Goal: Information Seeking & Learning: Find specific page/section

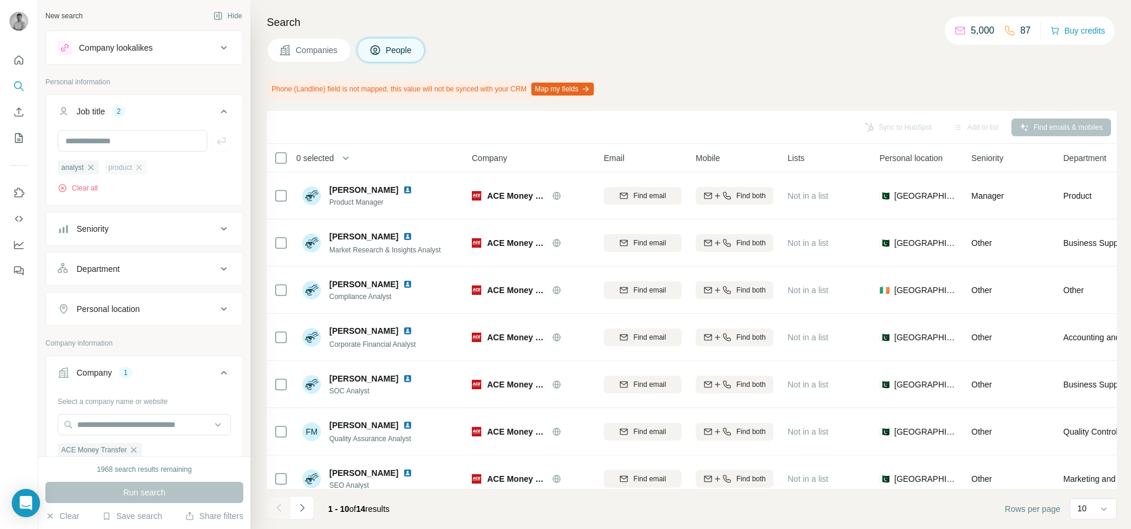
scroll to position [155, 0]
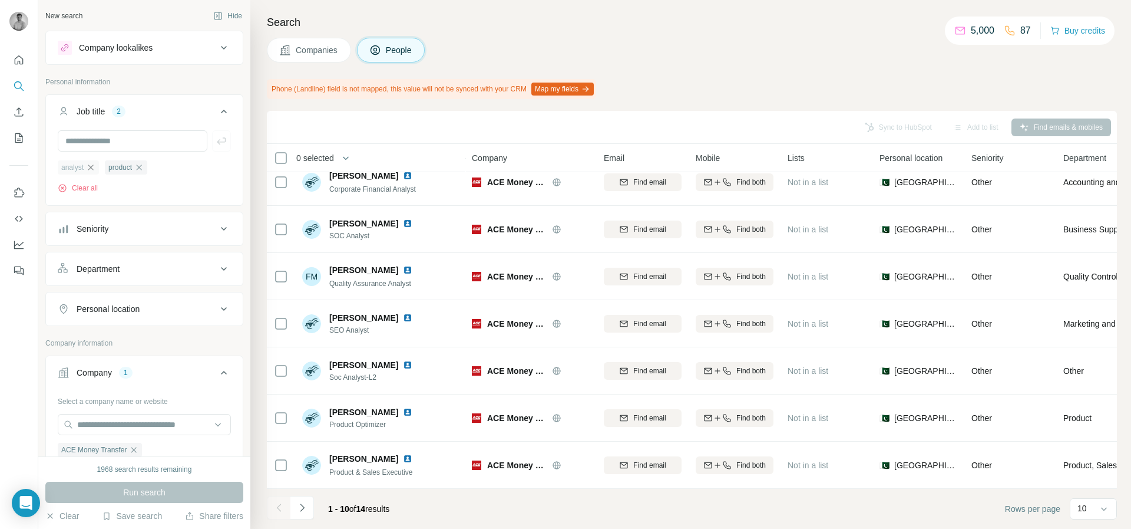
click at [94, 163] on icon "button" at bounding box center [90, 167] width 9 height 9
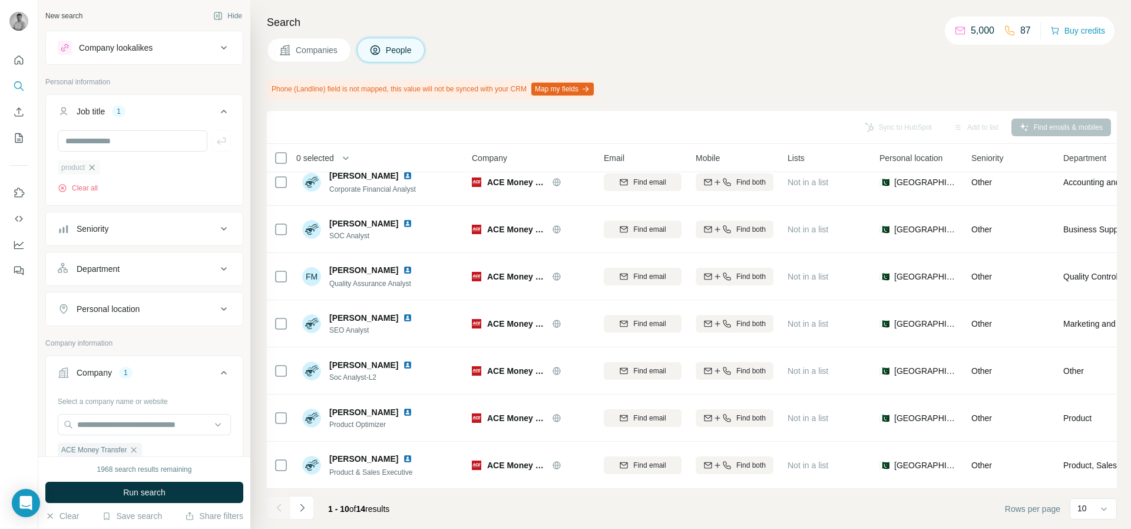
click at [97, 170] on icon "button" at bounding box center [91, 167] width 9 height 9
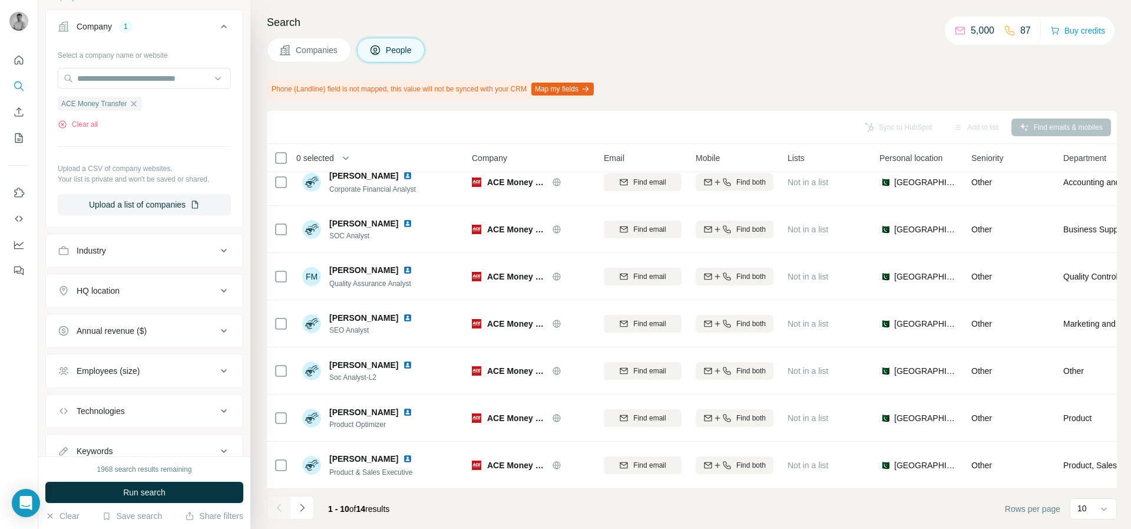
scroll to position [349, 0]
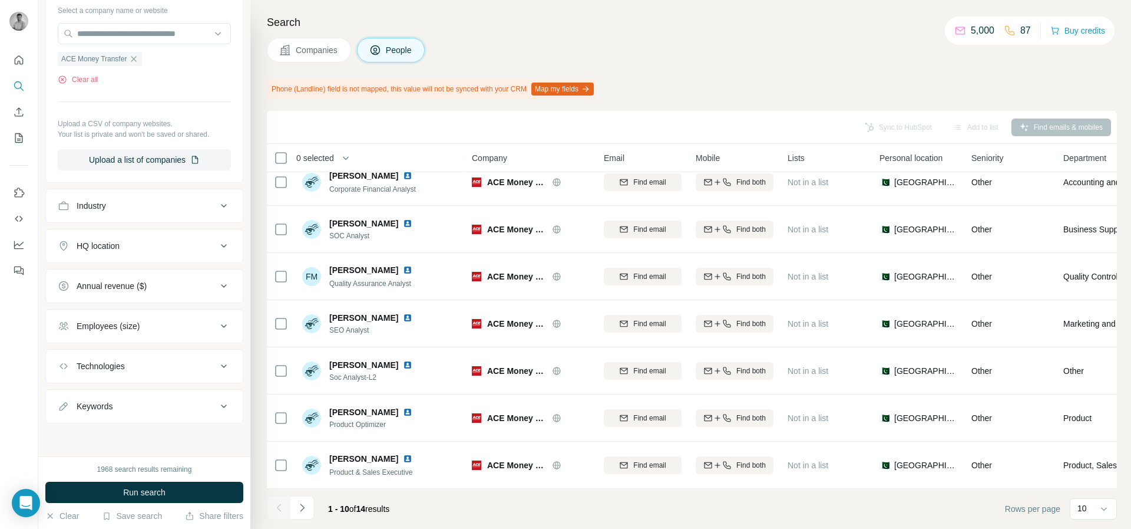
click at [122, 395] on button "Keywords" at bounding box center [144, 406] width 197 height 28
drag, startPoint x: 128, startPoint y: 433, endPoint x: 122, endPoint y: 431, distance: 6.9
click at [127, 433] on input "text" at bounding box center [133, 435] width 150 height 21
type input "******"
click at [188, 494] on button "Run search" at bounding box center [144, 491] width 198 height 21
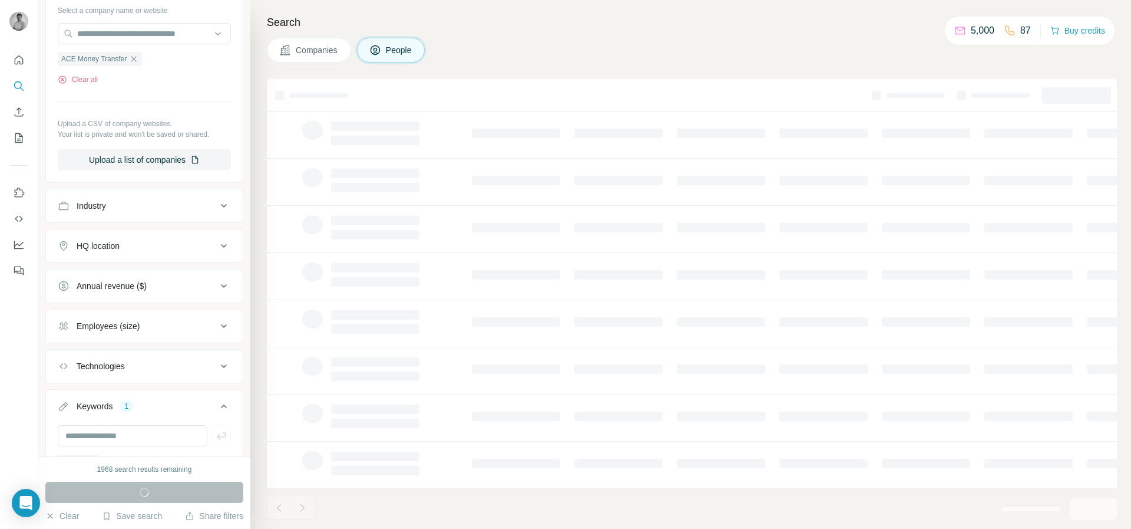
scroll to position [123, 0]
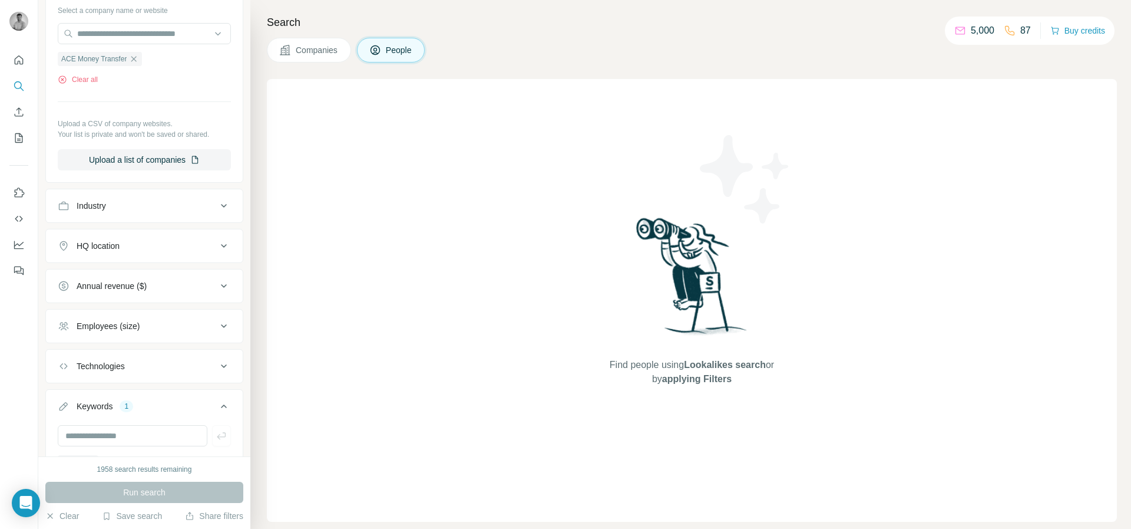
click at [335, 72] on div "Search Companies People Find people using Lookalikes search or by applying Filt…" at bounding box center [690, 264] width 881 height 529
click at [342, 53] on button "Companies" at bounding box center [309, 50] width 84 height 25
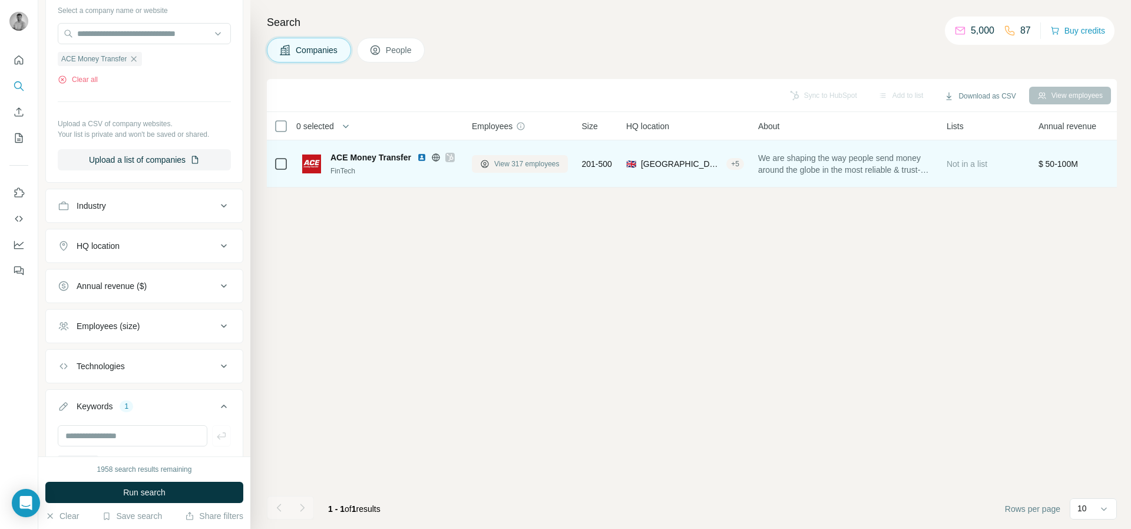
click at [517, 157] on button "View 317 employees" at bounding box center [520, 164] width 96 height 18
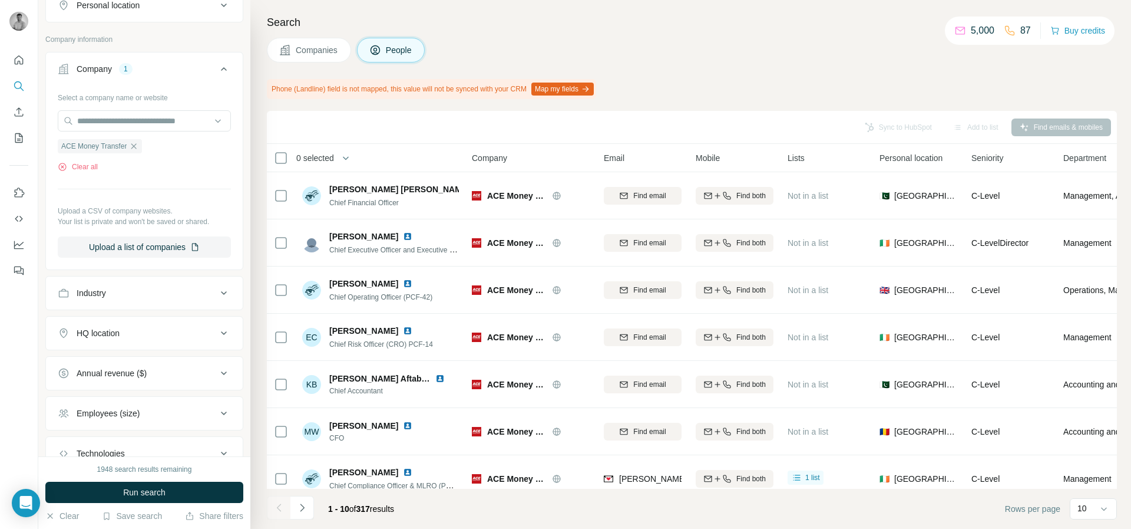
scroll to position [391, 0]
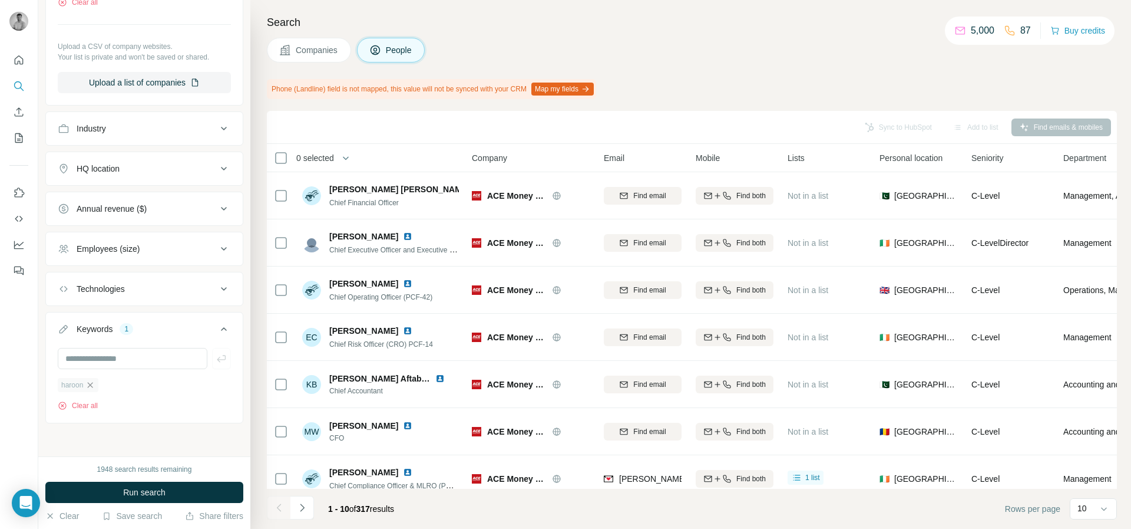
click at [91, 385] on icon "button" at bounding box center [90, 384] width 5 height 5
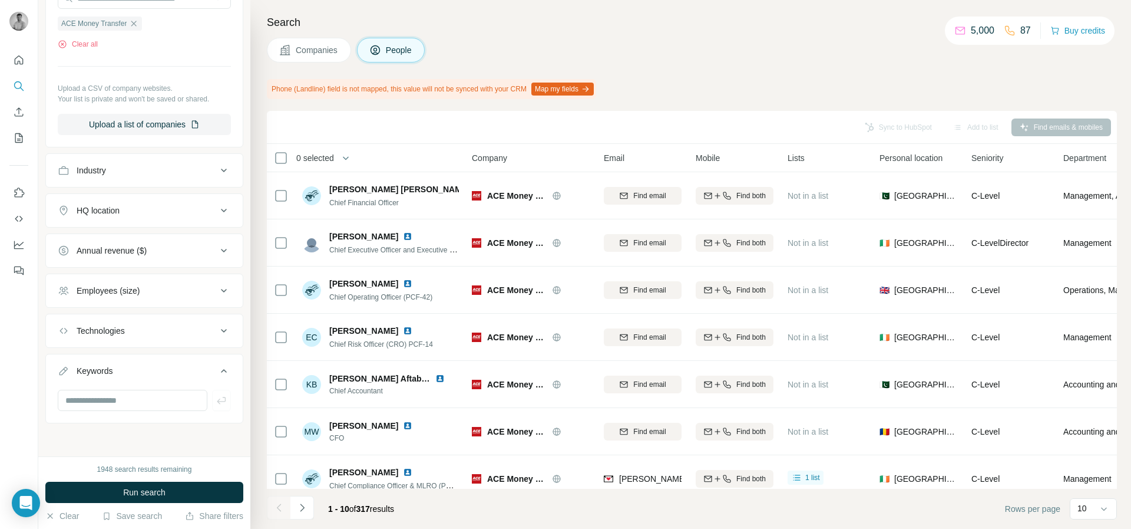
click at [101, 361] on button "Keywords" at bounding box center [144, 372] width 197 height 33
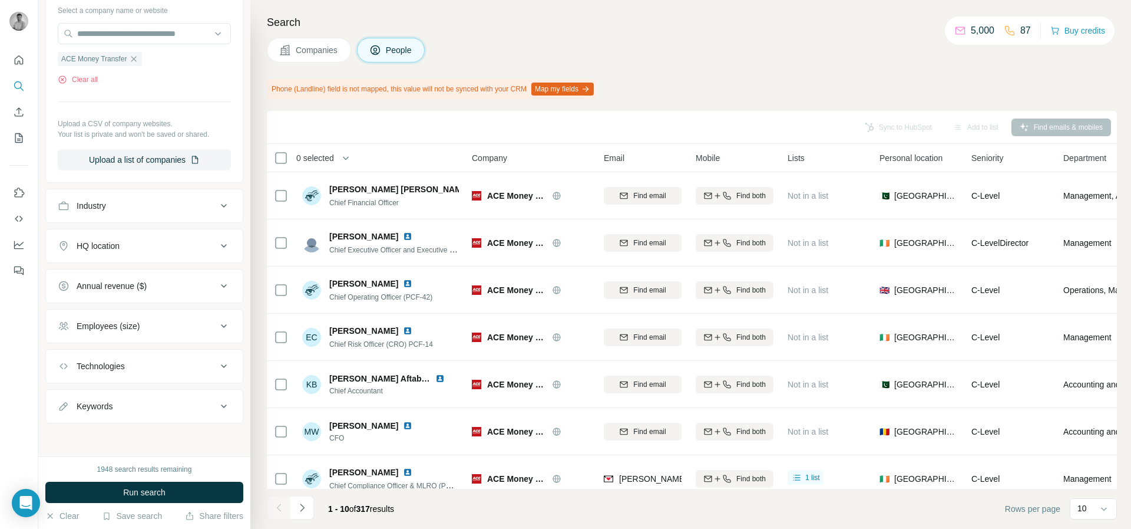
click at [100, 402] on div "Keywords" at bounding box center [95, 406] width 36 height 12
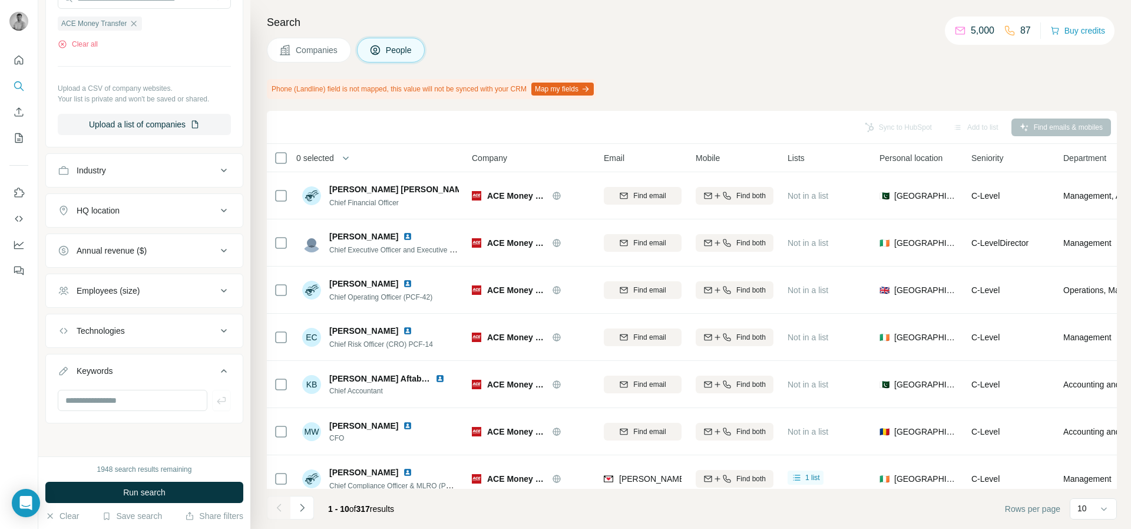
click at [100, 415] on div at bounding box center [144, 404] width 197 height 31
click at [103, 402] on input "text" at bounding box center [133, 399] width 150 height 21
paste input "**********"
type input "**********"
click at [146, 483] on button "Run search" at bounding box center [144, 491] width 198 height 21
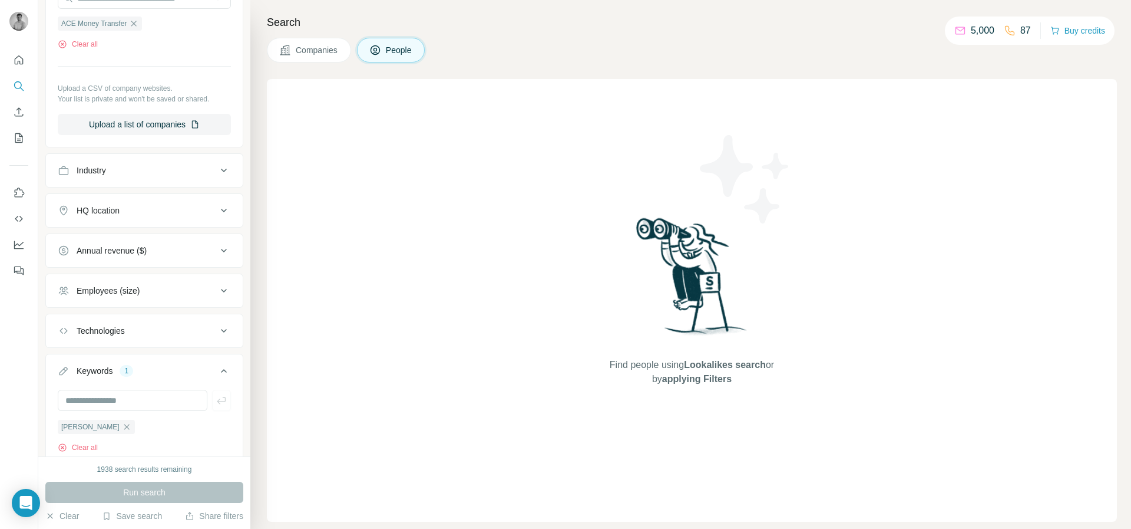
click at [319, 44] on button "Companies" at bounding box center [309, 50] width 84 height 25
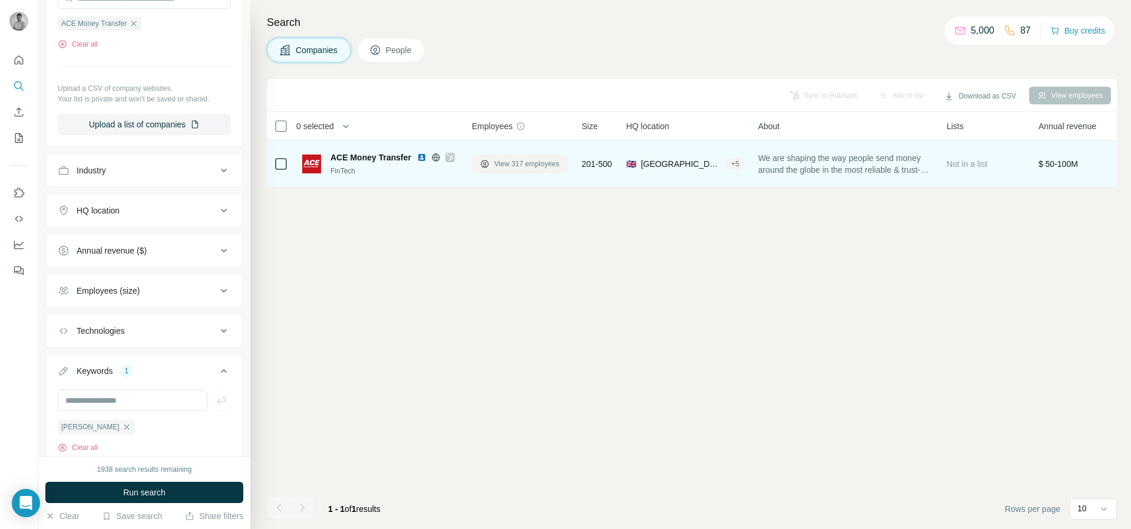
click at [503, 165] on span "View 317 employees" at bounding box center [526, 163] width 65 height 11
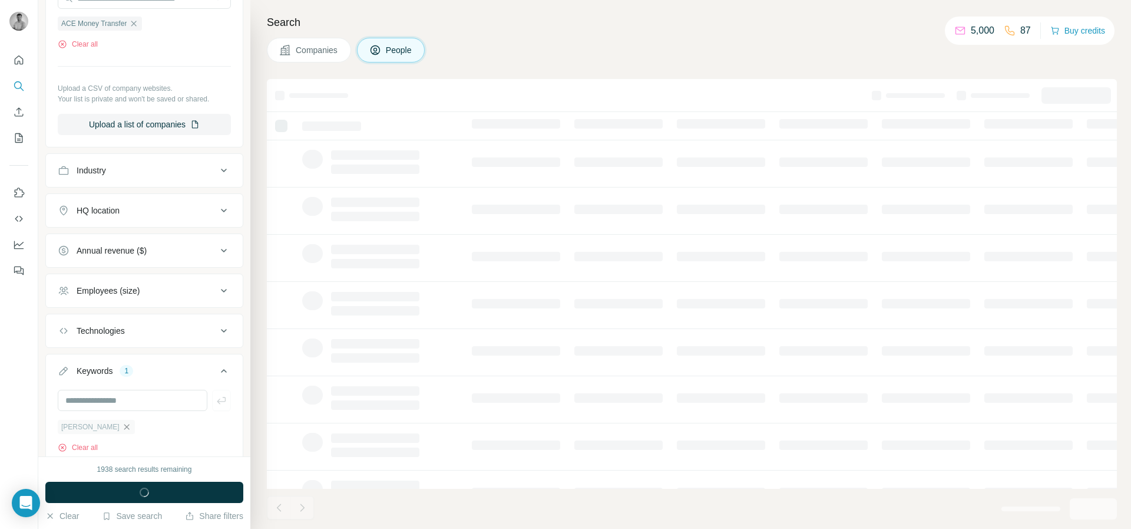
click at [129, 425] on icon "button" at bounding box center [126, 426] width 5 height 5
click at [138, 405] on input "text" at bounding box center [133, 399] width 150 height 21
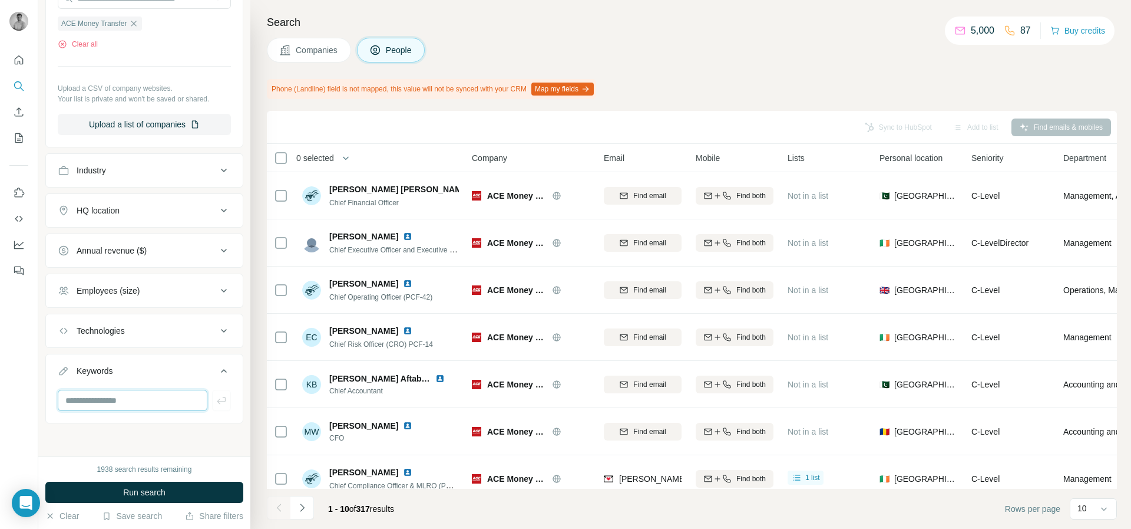
paste input "**********"
drag, startPoint x: 174, startPoint y: 399, endPoint x: 120, endPoint y: 401, distance: 53.6
click at [120, 401] on input "**********" at bounding box center [133, 399] width 150 height 21
type input "********"
click at [147, 491] on span "Run search" at bounding box center [144, 492] width 42 height 12
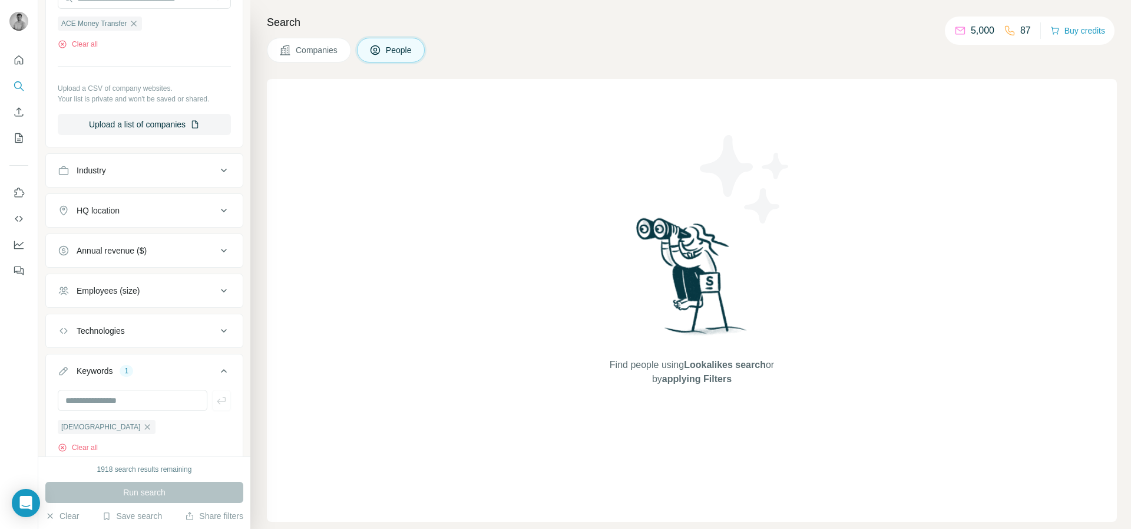
click at [298, 56] on button "Companies" at bounding box center [309, 50] width 84 height 25
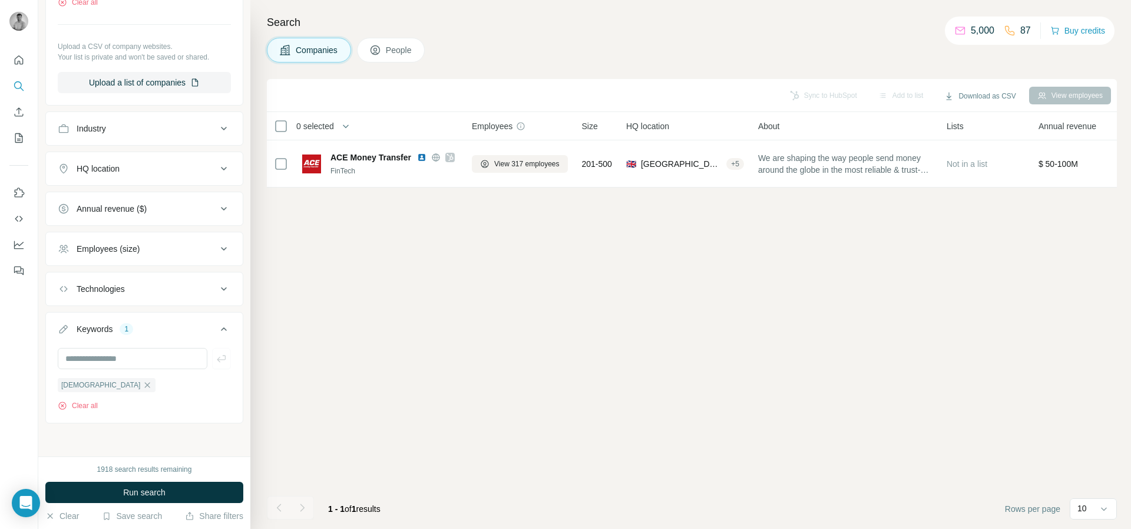
scroll to position [165, 0]
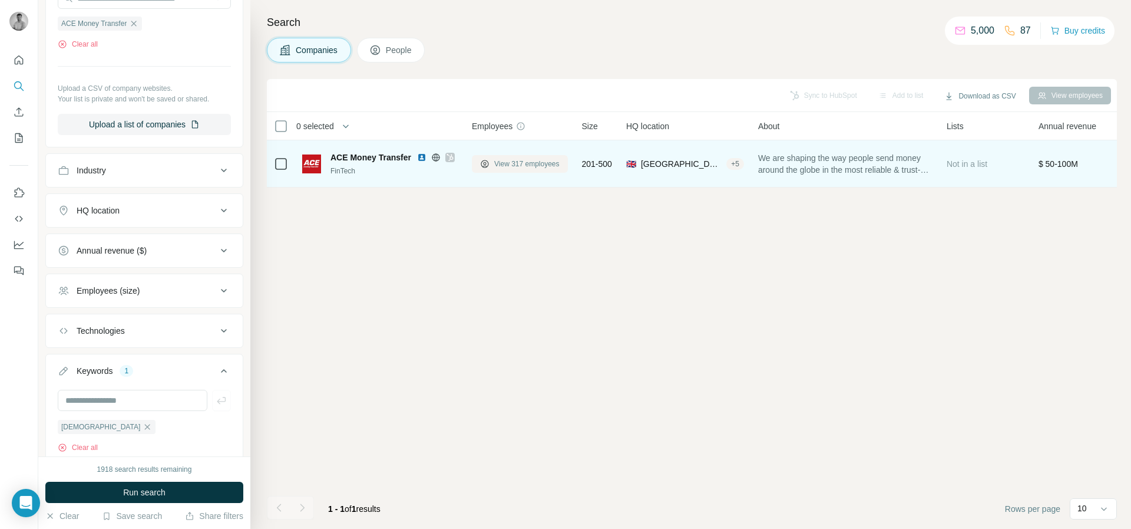
click at [494, 167] on span "View 317 employees" at bounding box center [526, 163] width 65 height 11
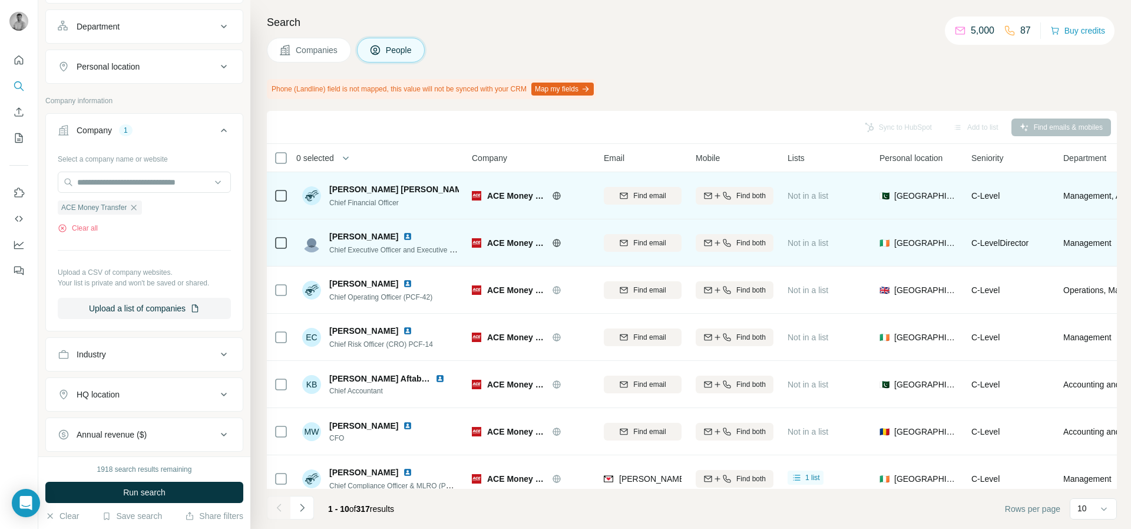
scroll to position [349, 0]
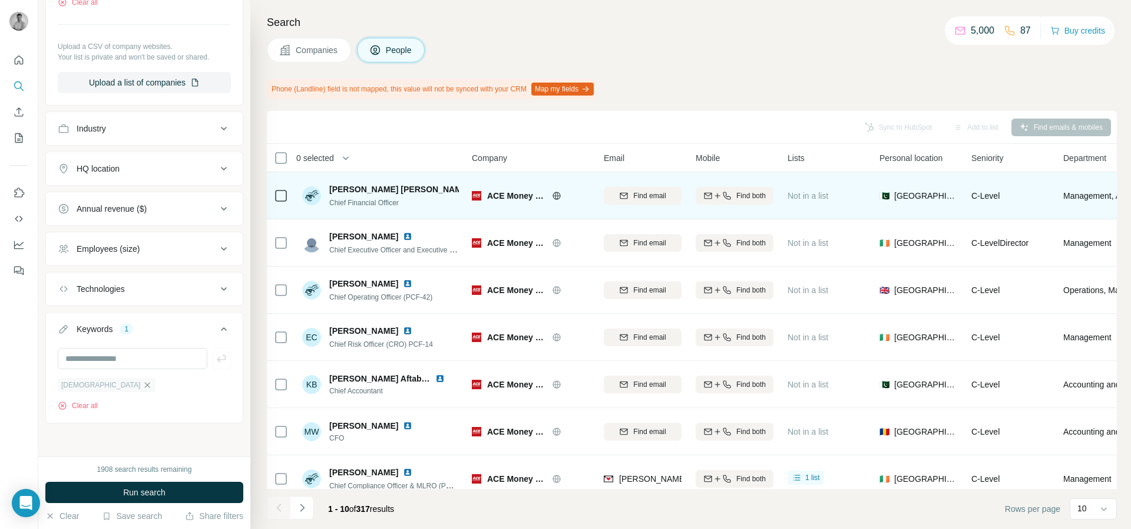
click at [143, 384] on icon "button" at bounding box center [147, 384] width 9 height 9
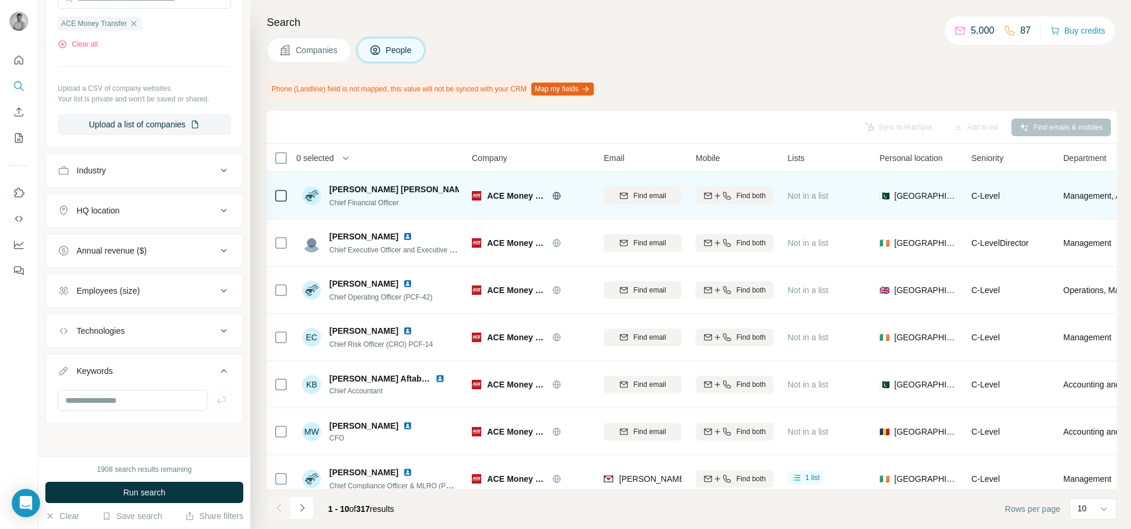
click at [121, 355] on div "Keywords" at bounding box center [144, 389] width 198 height 70
click at [108, 387] on button "Keywords" at bounding box center [144, 372] width 197 height 33
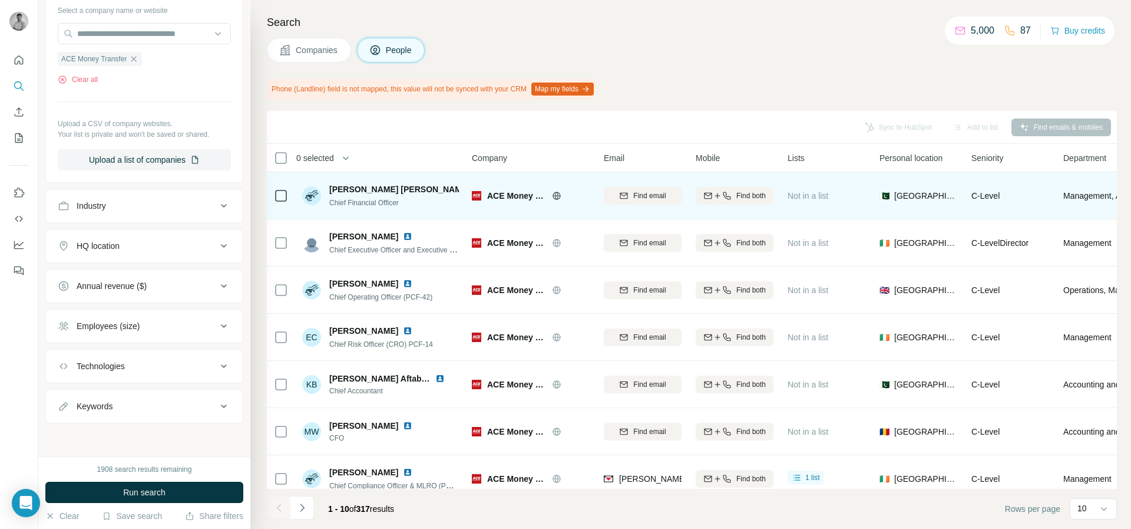
click at [107, 405] on div "Keywords" at bounding box center [95, 406] width 36 height 12
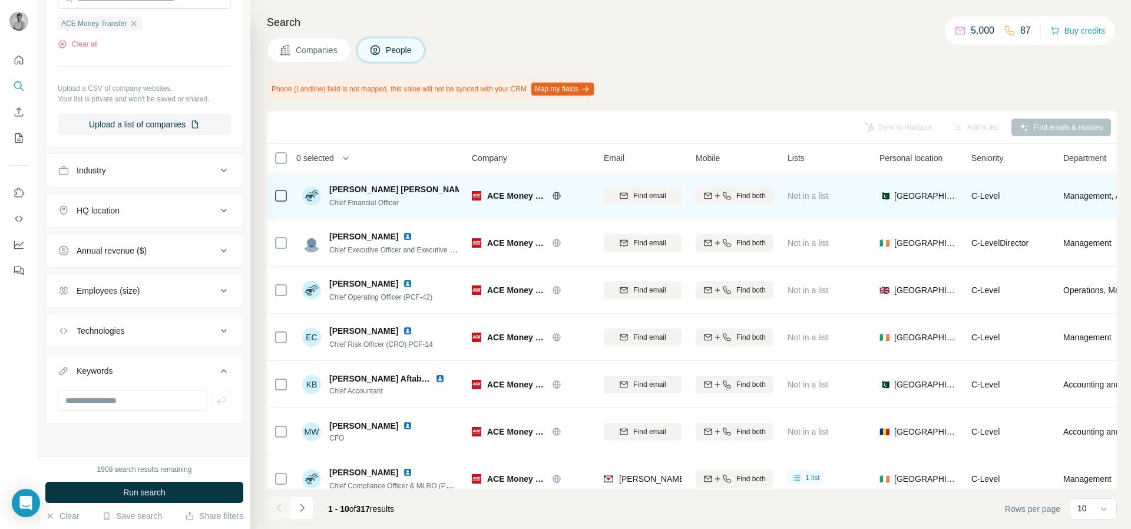
click at [107, 415] on div at bounding box center [144, 404] width 197 height 31
click at [109, 409] on input "text" at bounding box center [133, 399] width 150 height 21
type input "**********"
click at [107, 430] on icon "button" at bounding box center [101, 426] width 9 height 9
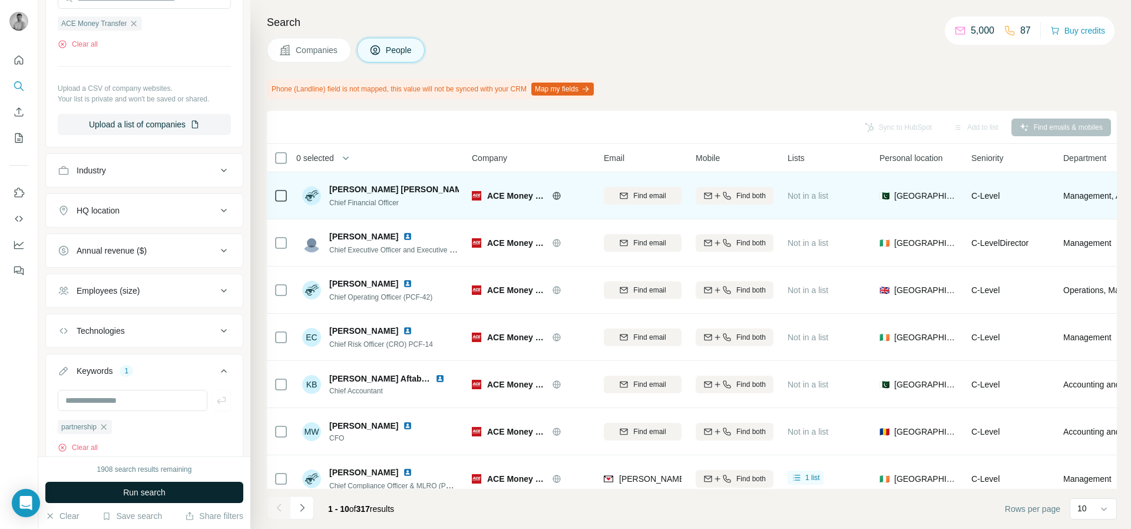
click at [128, 490] on span "Run search" at bounding box center [144, 492] width 42 height 12
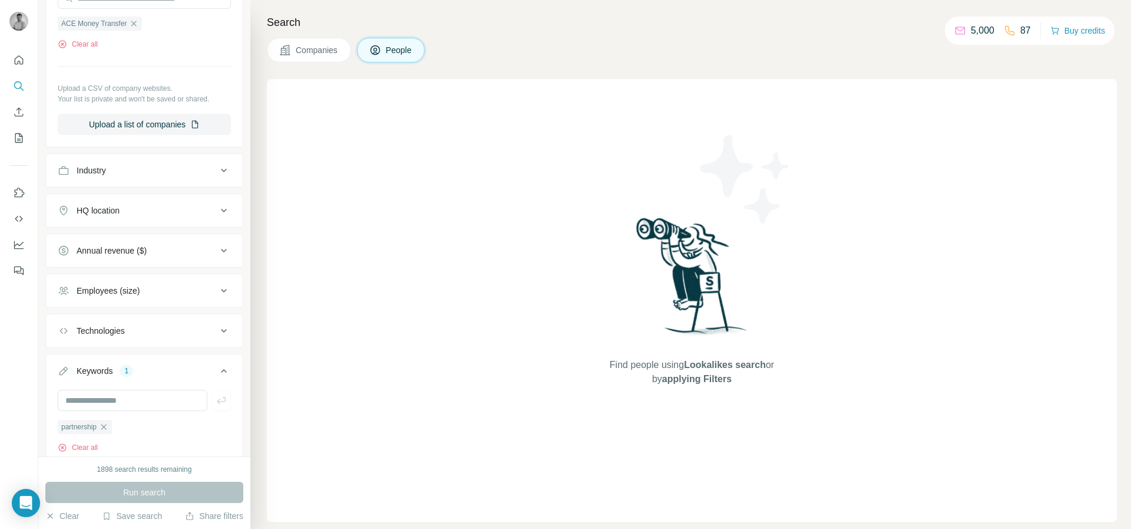
click at [313, 55] on span "Companies" at bounding box center [317, 50] width 43 height 12
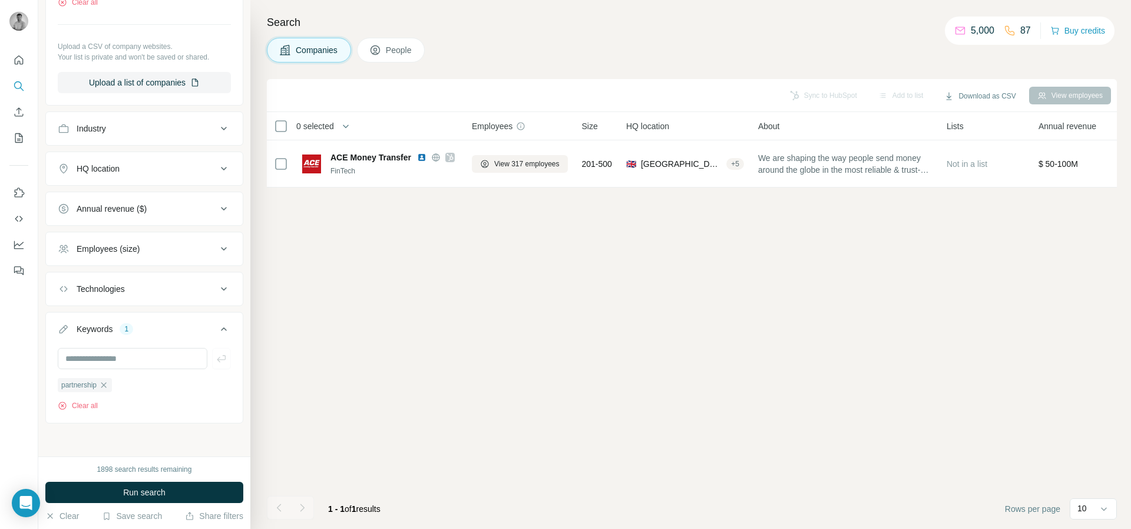
scroll to position [165, 0]
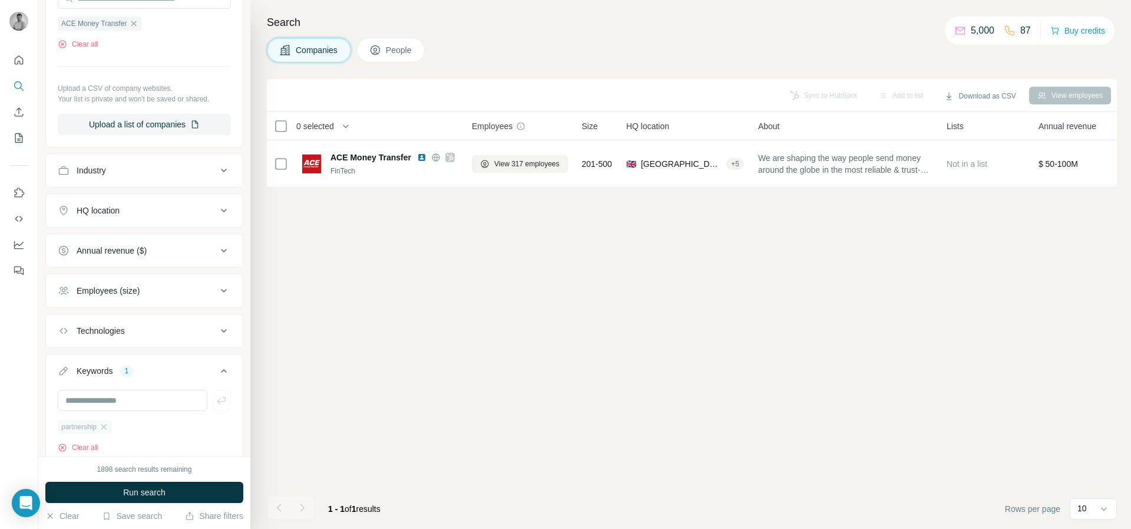
click at [106, 432] on div "partnership" at bounding box center [85, 427] width 54 height 14
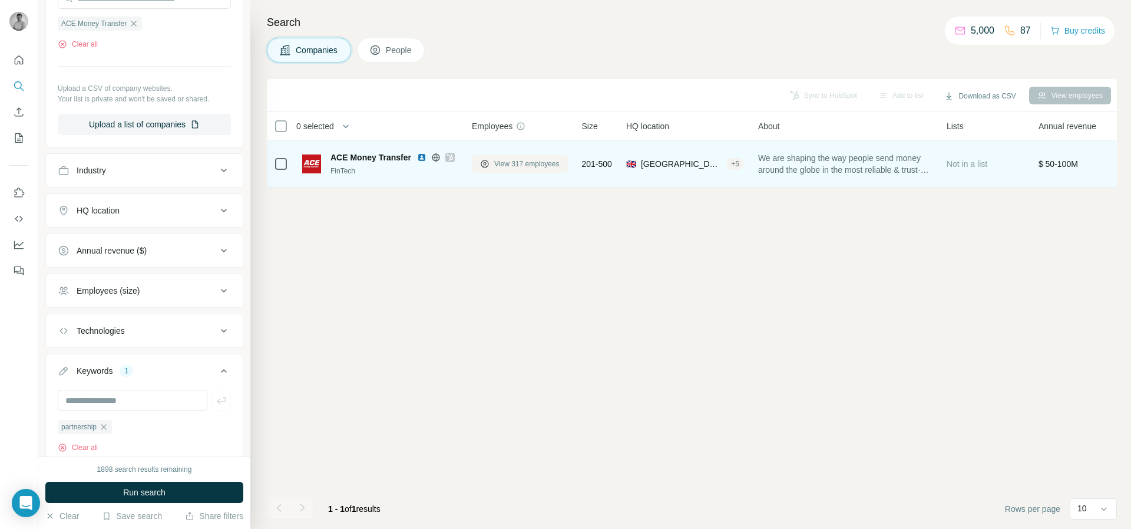
click at [490, 169] on button "View 317 employees" at bounding box center [520, 164] width 96 height 18
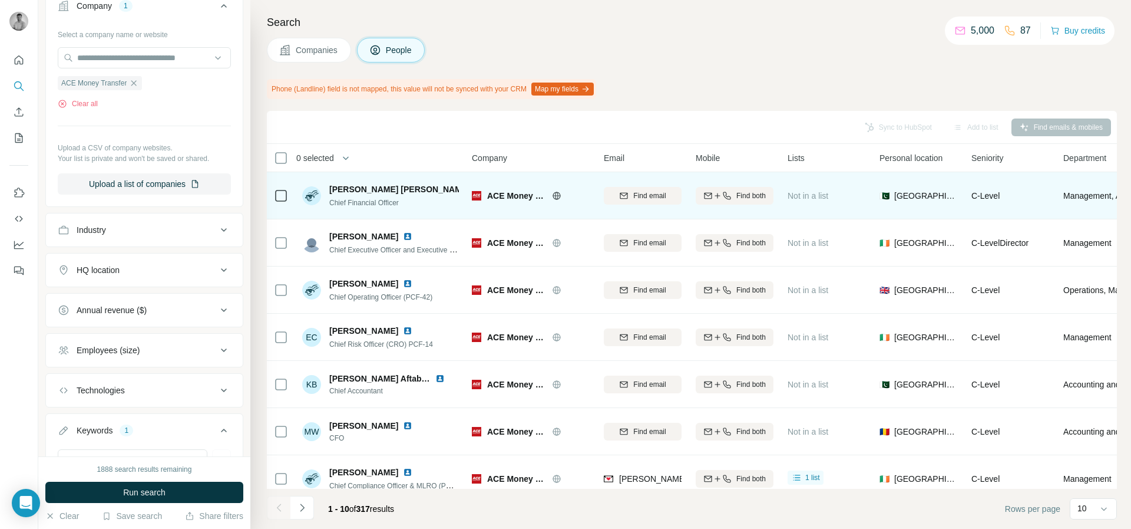
scroll to position [391, 0]
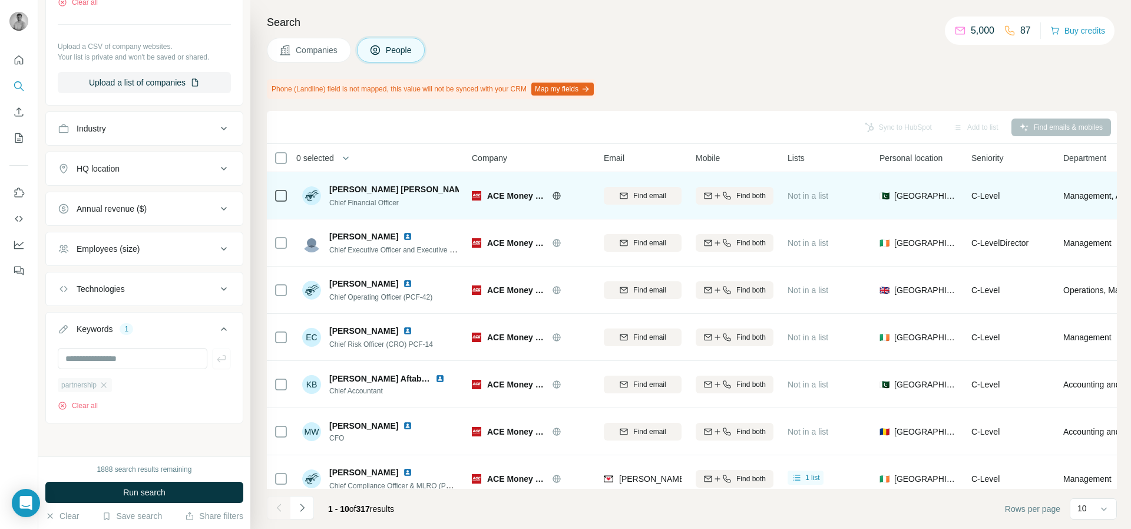
click at [107, 391] on div "partnership" at bounding box center [85, 385] width 54 height 14
click at [108, 389] on div "partnership" at bounding box center [85, 385] width 54 height 14
click at [107, 387] on icon "button" at bounding box center [103, 384] width 9 height 9
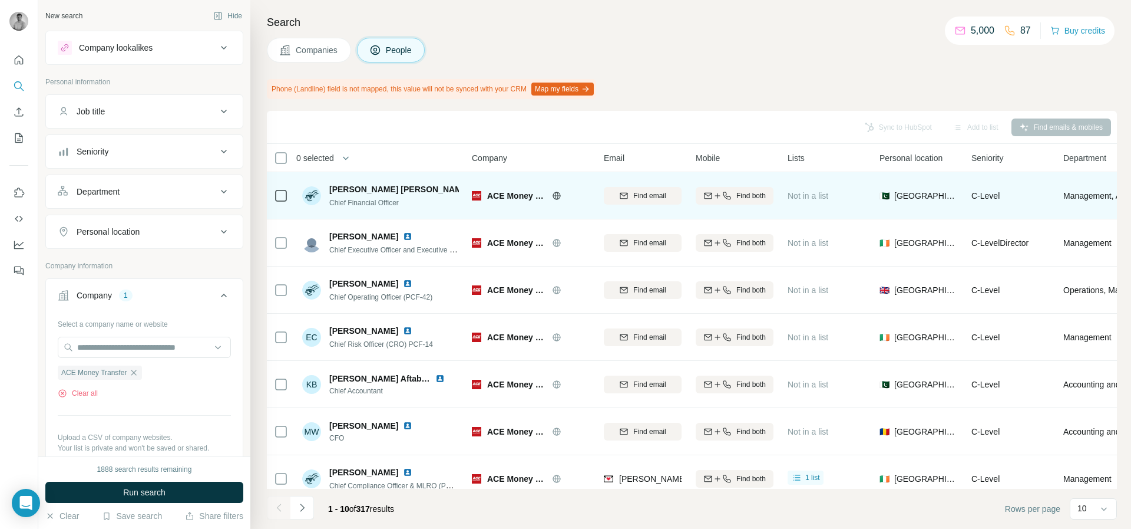
click at [111, 108] on div "Job title" at bounding box center [137, 111] width 159 height 12
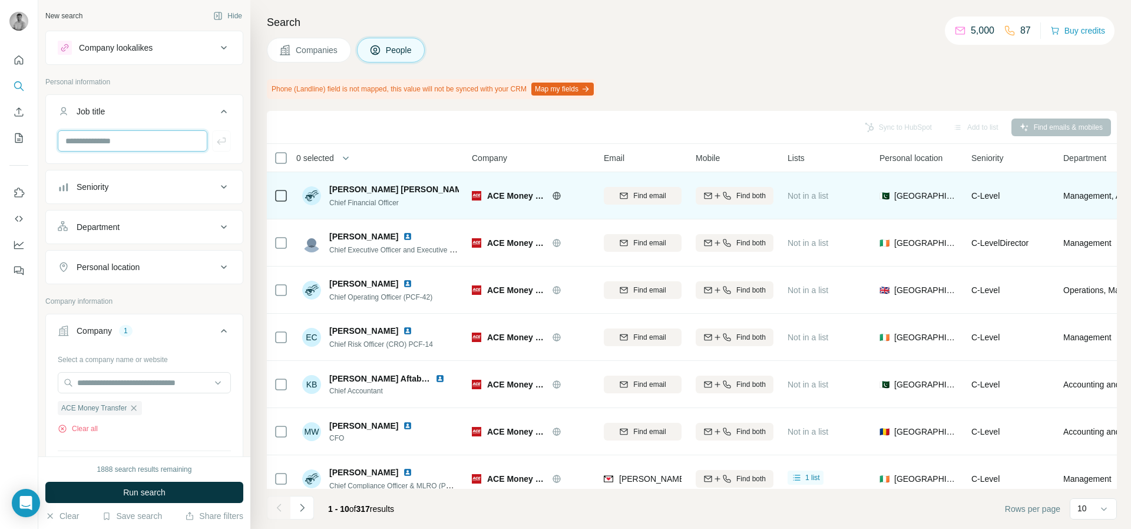
click at [110, 146] on input "text" at bounding box center [133, 140] width 150 height 21
type input "**********"
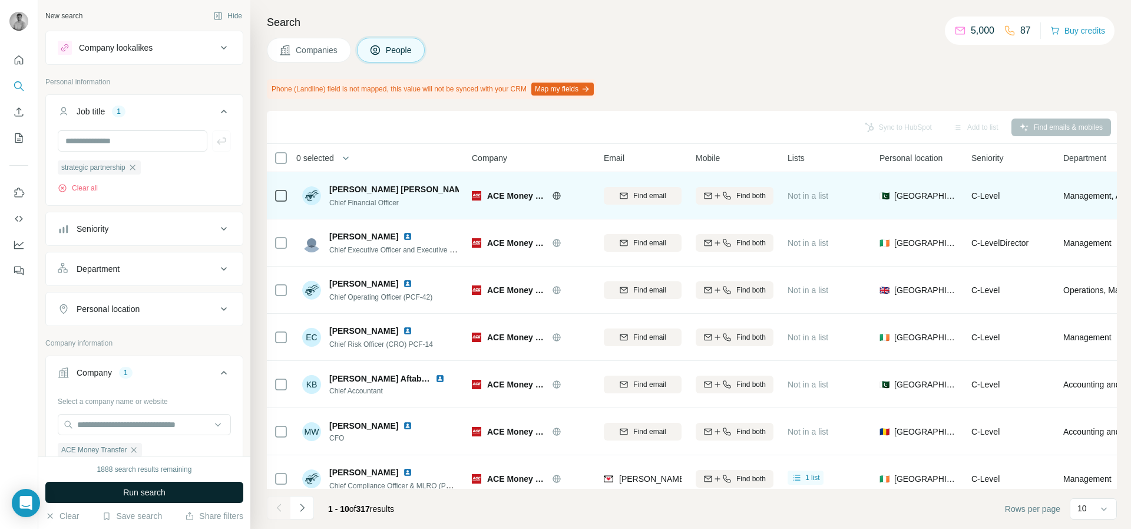
click at [197, 485] on button "Run search" at bounding box center [144, 491] width 198 height 21
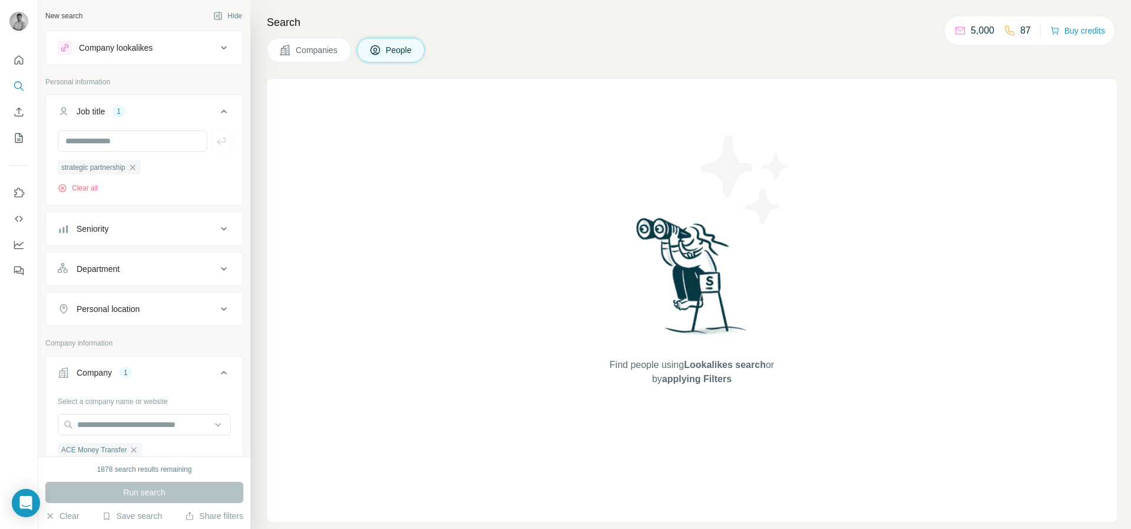
scroll to position [1, 0]
click at [309, 45] on span "Companies" at bounding box center [317, 50] width 43 height 12
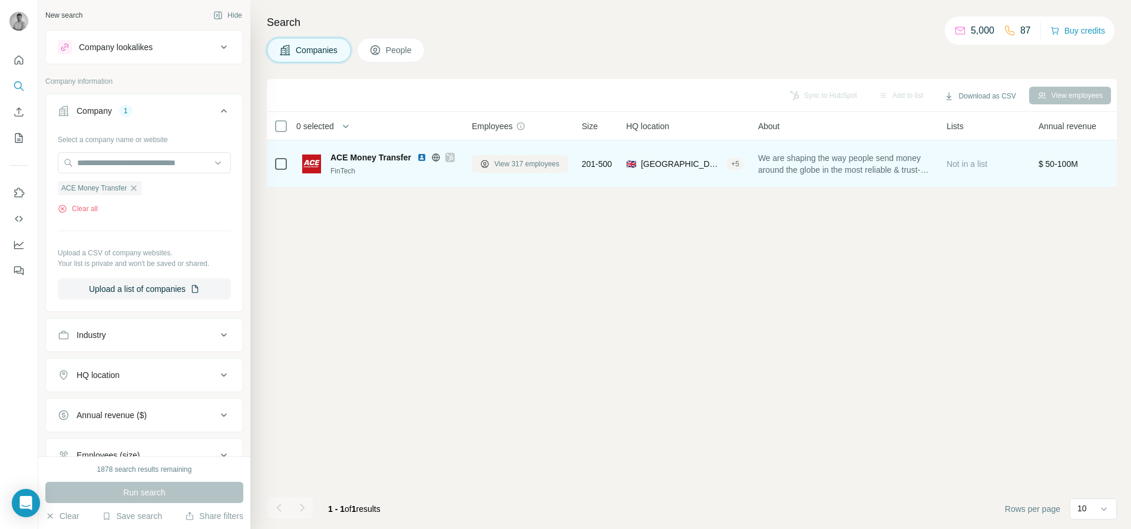
click at [498, 168] on span "View 317 employees" at bounding box center [526, 163] width 65 height 11
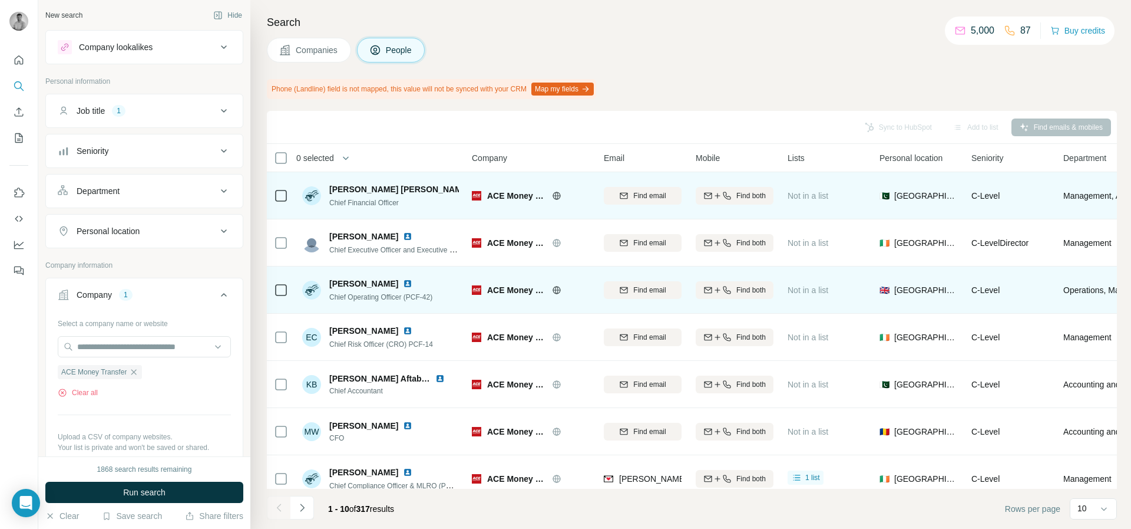
scroll to position [155, 0]
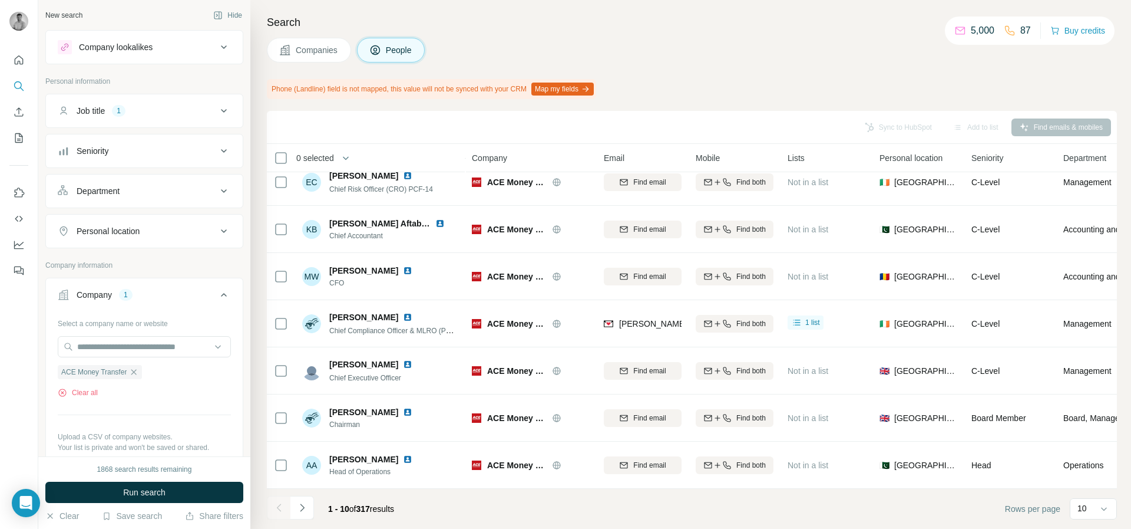
click at [316, 500] on div "1 - 10 of 317 results" at bounding box center [335, 509] width 137 height 26
click at [308, 506] on icon "Navigate to next page" at bounding box center [302, 507] width 12 height 12
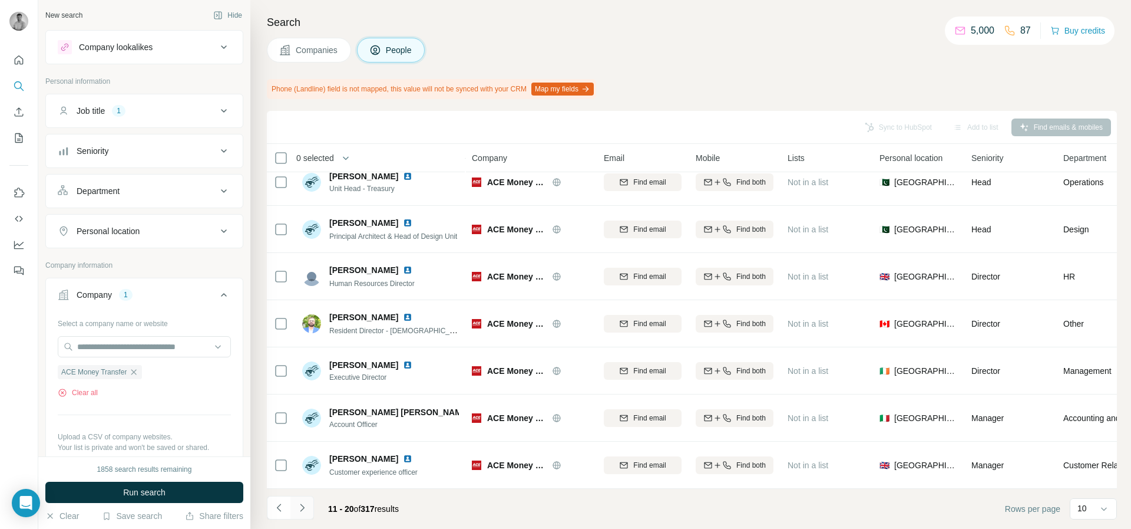
click at [305, 507] on icon "Navigate to next page" at bounding box center [302, 507] width 12 height 12
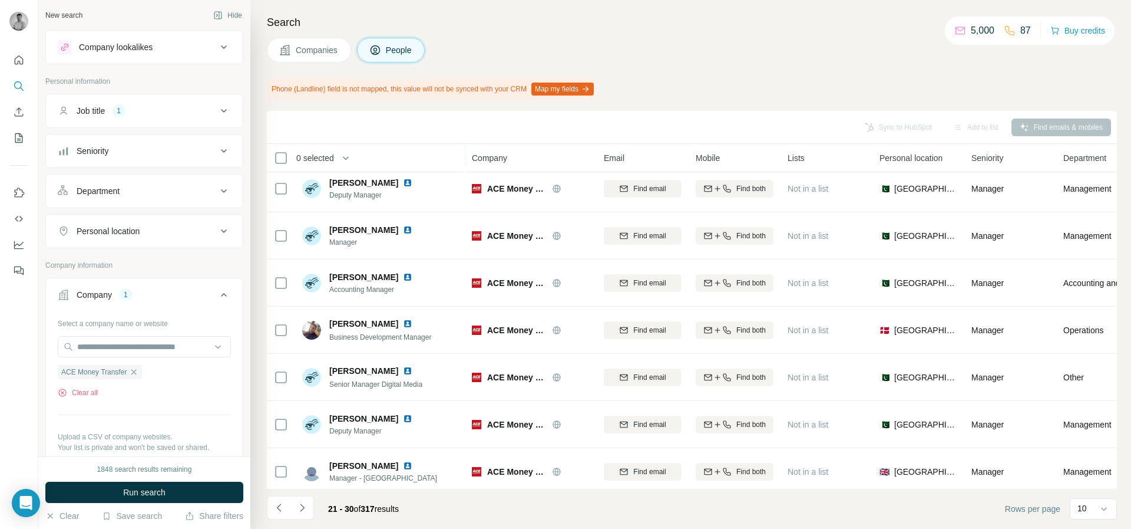
scroll to position [0, 0]
